Goal: Transaction & Acquisition: Purchase product/service

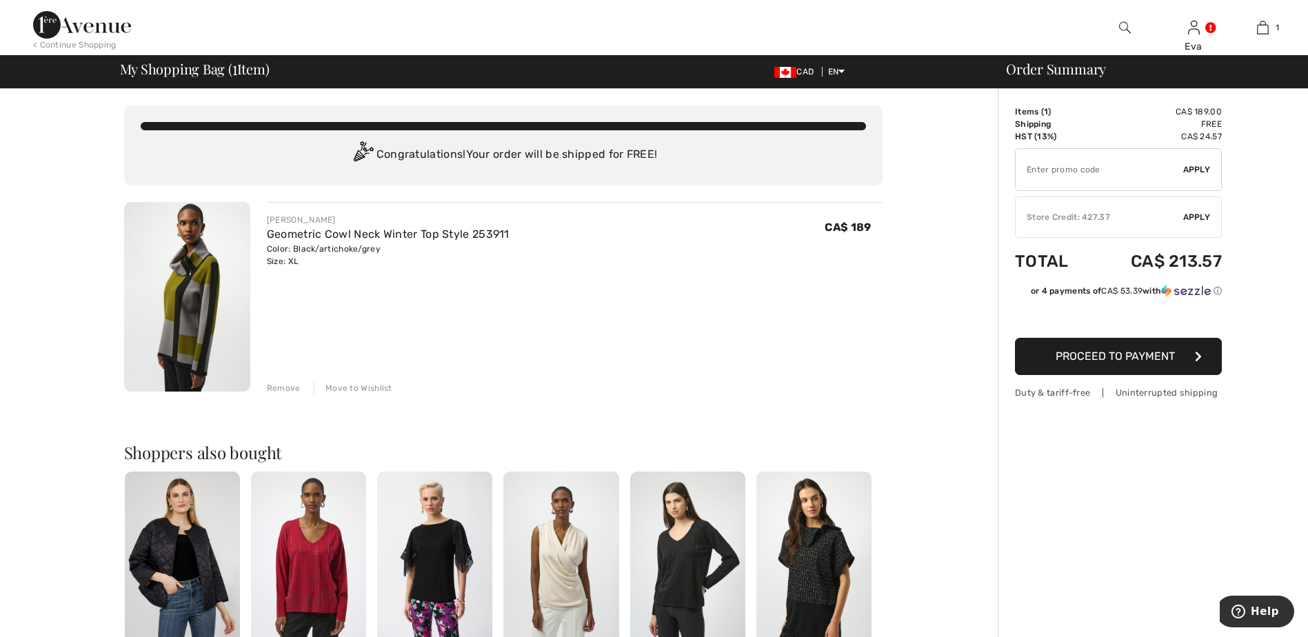
click at [1195, 167] on span "Apply" at bounding box center [1197, 169] width 28 height 12
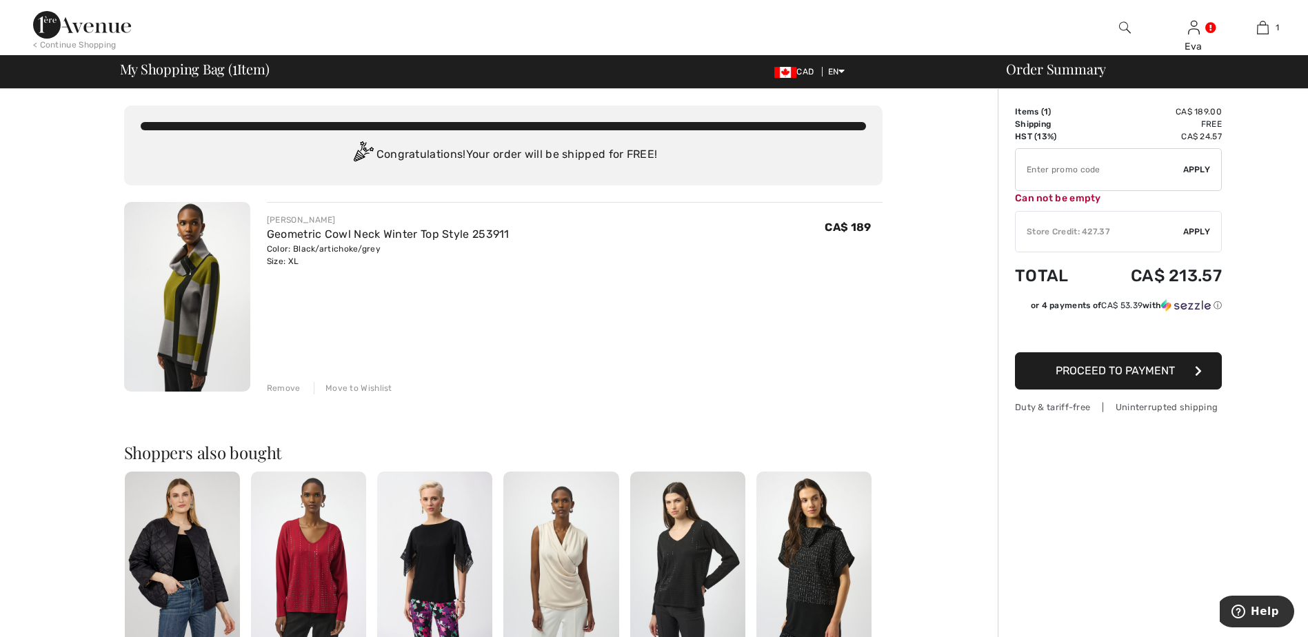
click at [950, 274] on div "You are only CA$ 0.00 away from FREE SHIPPING! Continue Shopping > Congratulati…" at bounding box center [502, 534] width 989 height 891
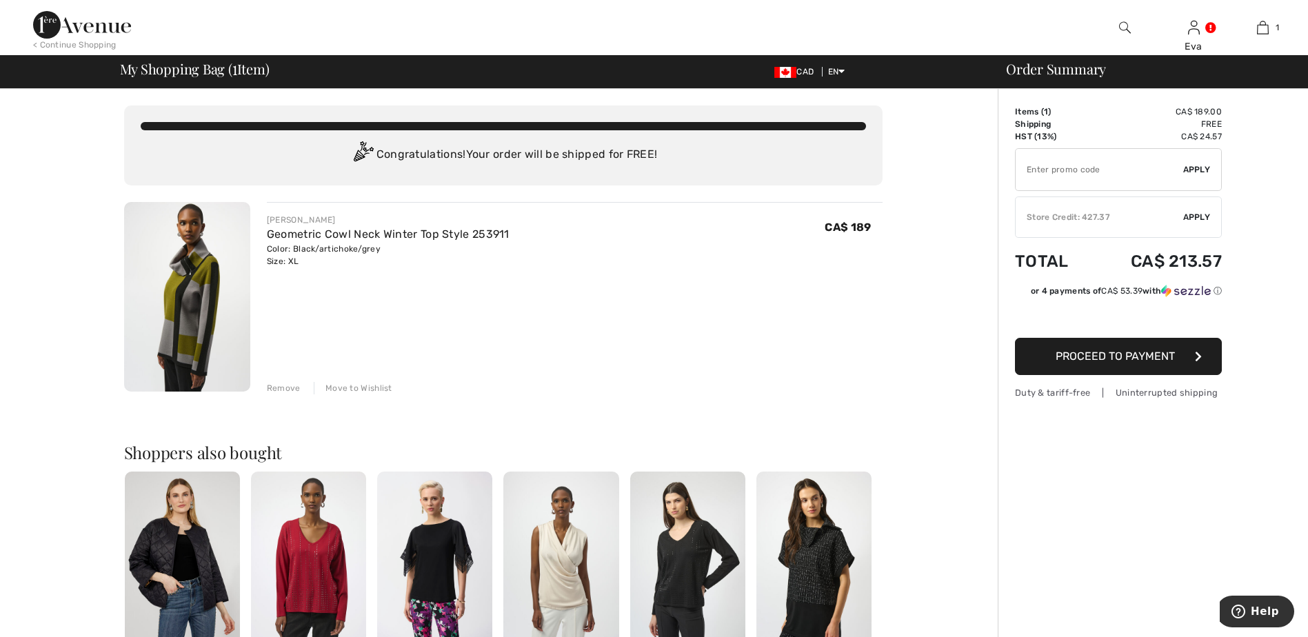
click at [1193, 215] on span "Apply" at bounding box center [1197, 217] width 28 height 12
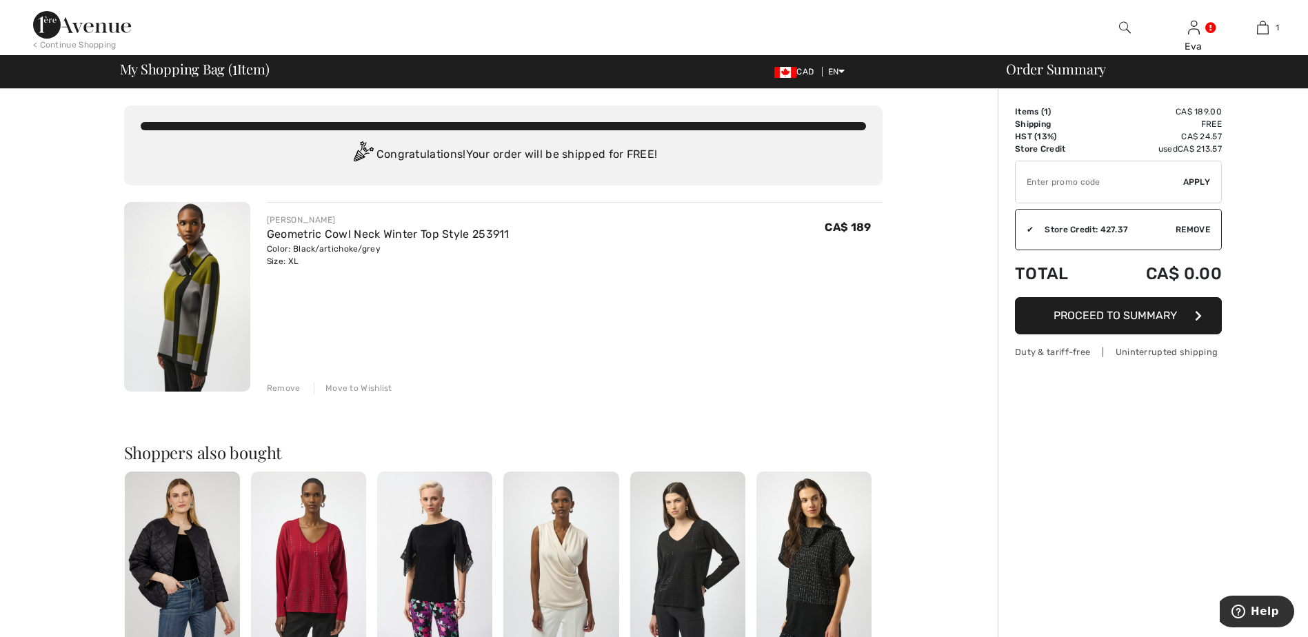
drag, startPoint x: 1129, startPoint y: 305, endPoint x: 1129, endPoint y: 298, distance: 7.6
click at [1129, 300] on button "Proceed to Summary" at bounding box center [1118, 315] width 207 height 37
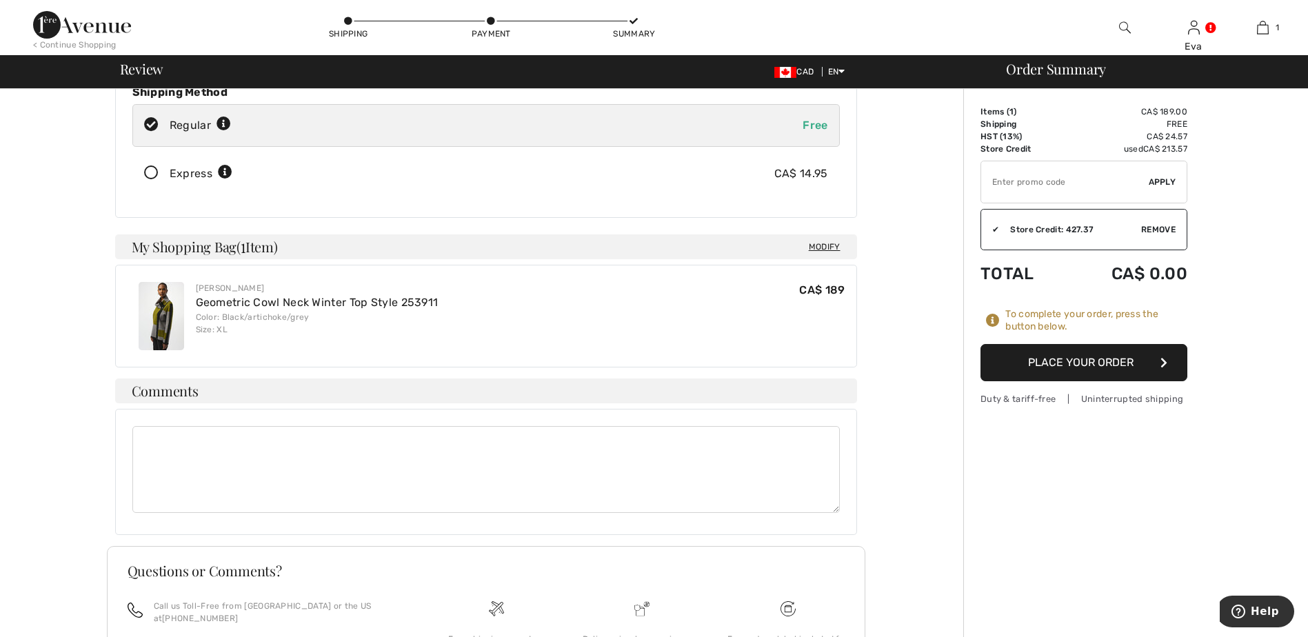
scroll to position [276, 0]
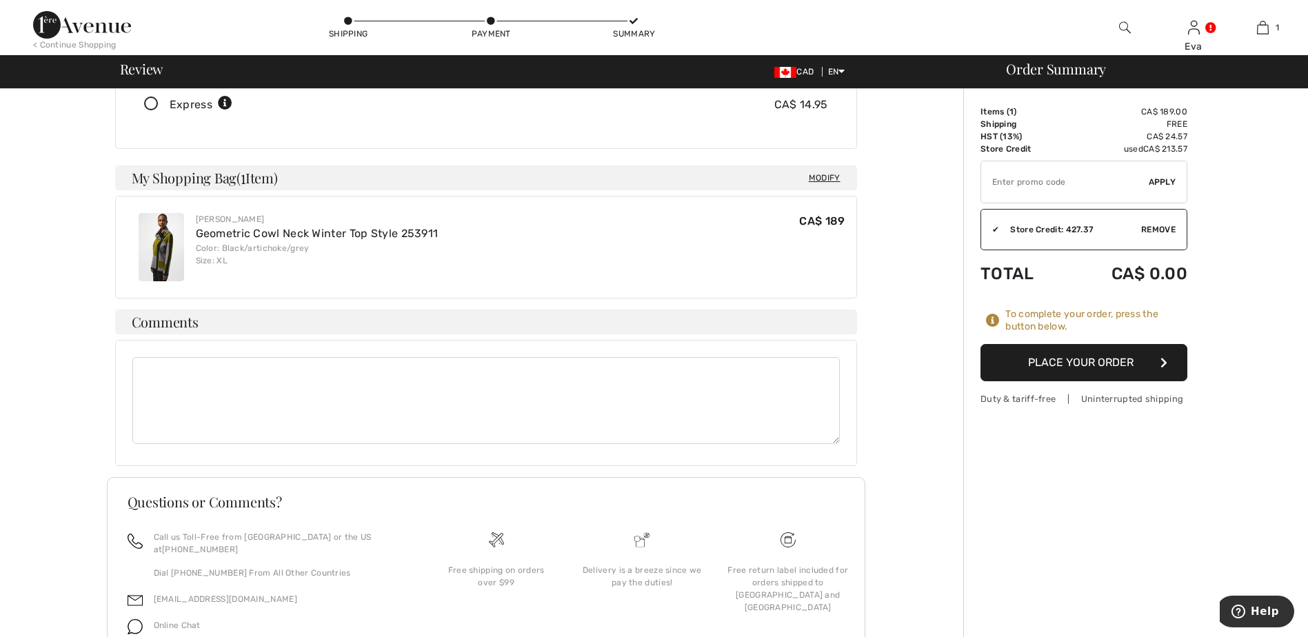
click at [1080, 356] on button "Place Your Order" at bounding box center [1083, 362] width 207 height 37
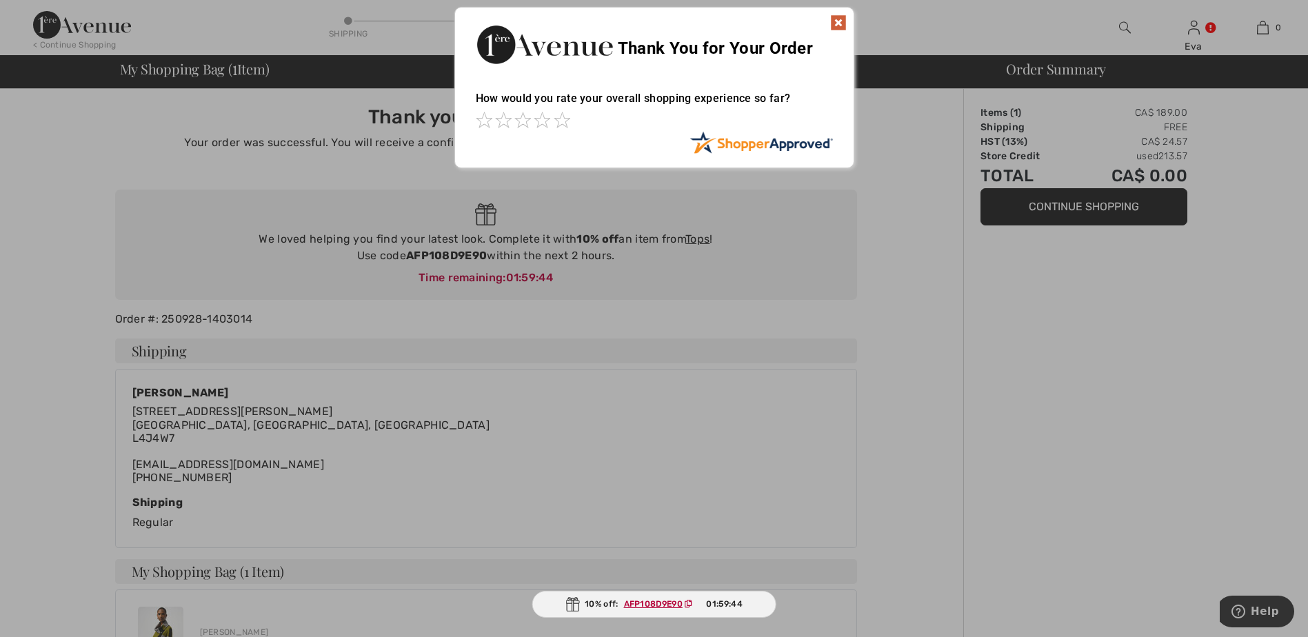
click at [840, 12] on div "Thank You for Your Order" at bounding box center [654, 43] width 398 height 70
